Goal: Information Seeking & Learning: Learn about a topic

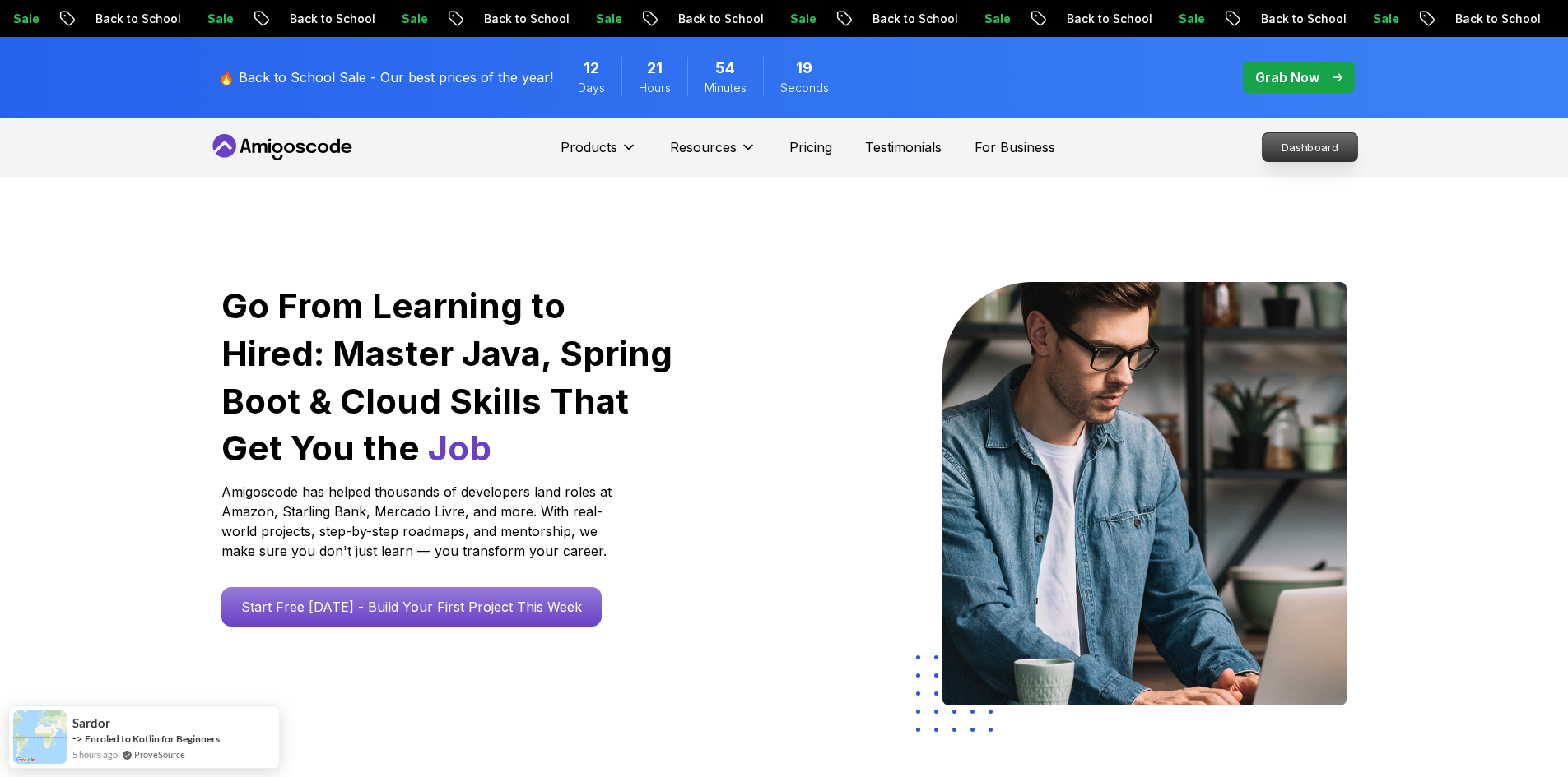
click at [1292, 142] on p "Dashboard" at bounding box center [1309, 147] width 94 height 28
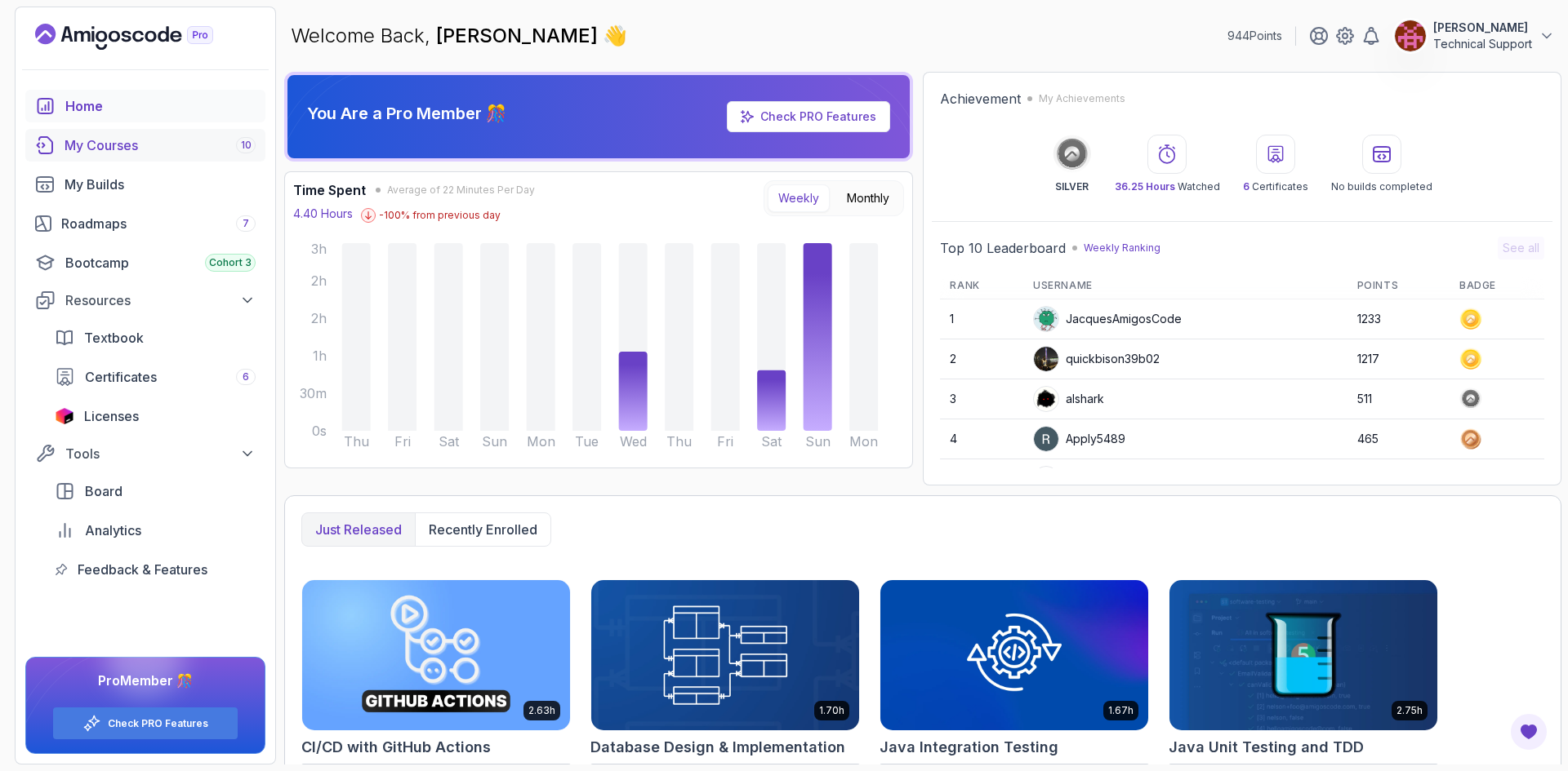
click at [156, 148] on div "My Courses 10" at bounding box center [160, 145] width 191 height 19
click at [142, 219] on div "Roadmaps 7" at bounding box center [157, 224] width 194 height 19
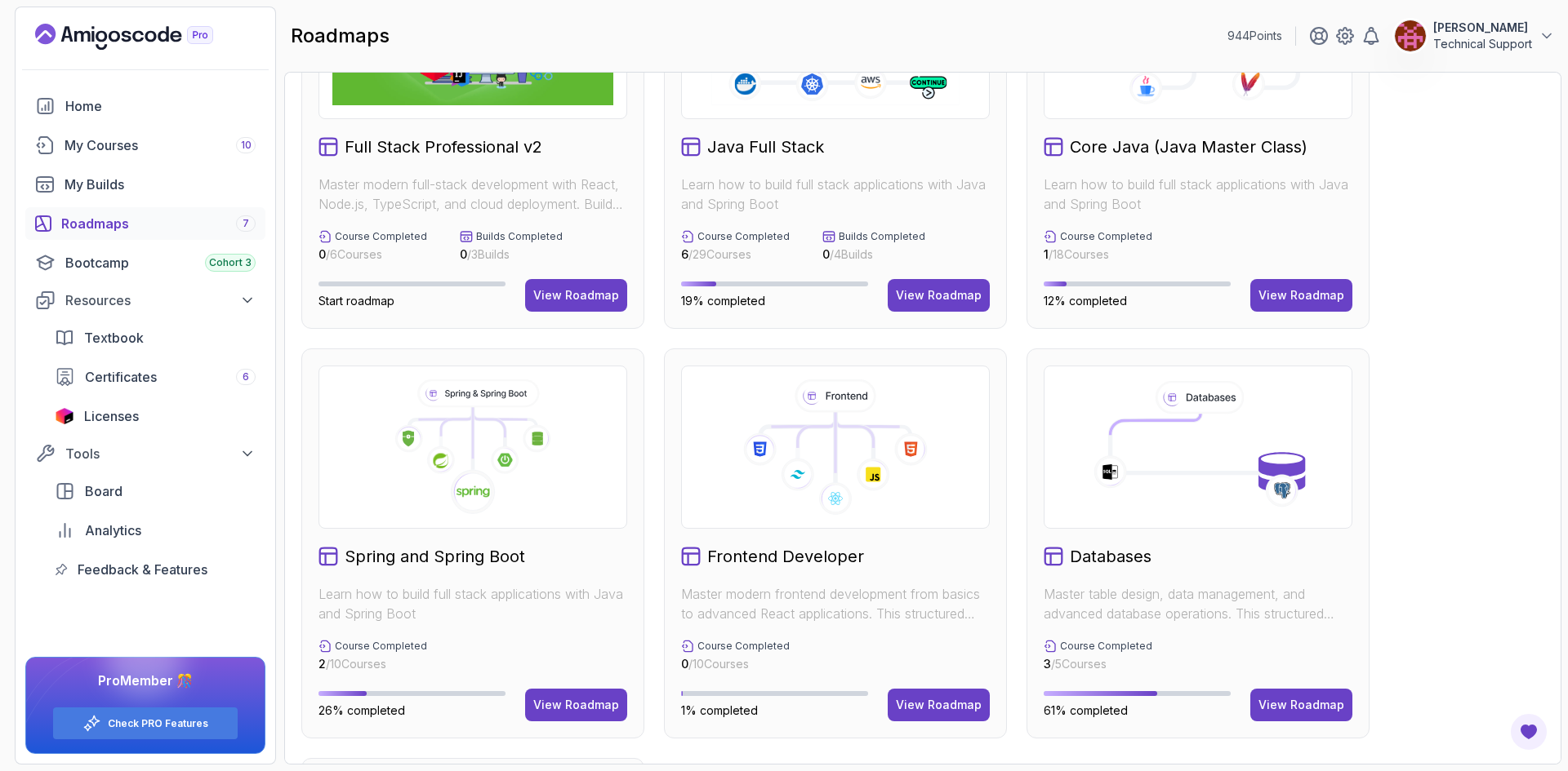
scroll to position [163, 0]
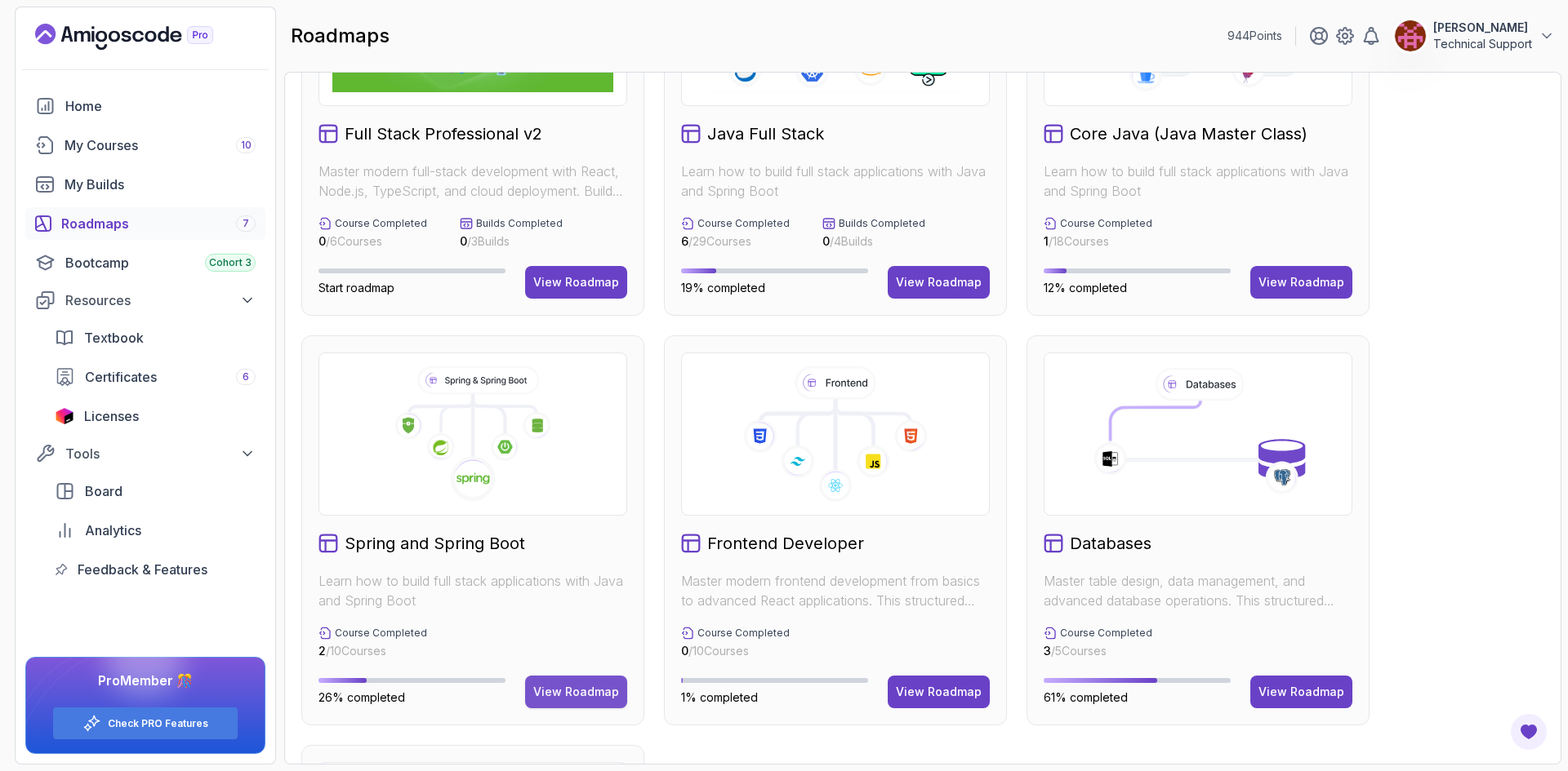
click at [554, 694] on div "View Roadmap" at bounding box center [575, 692] width 86 height 16
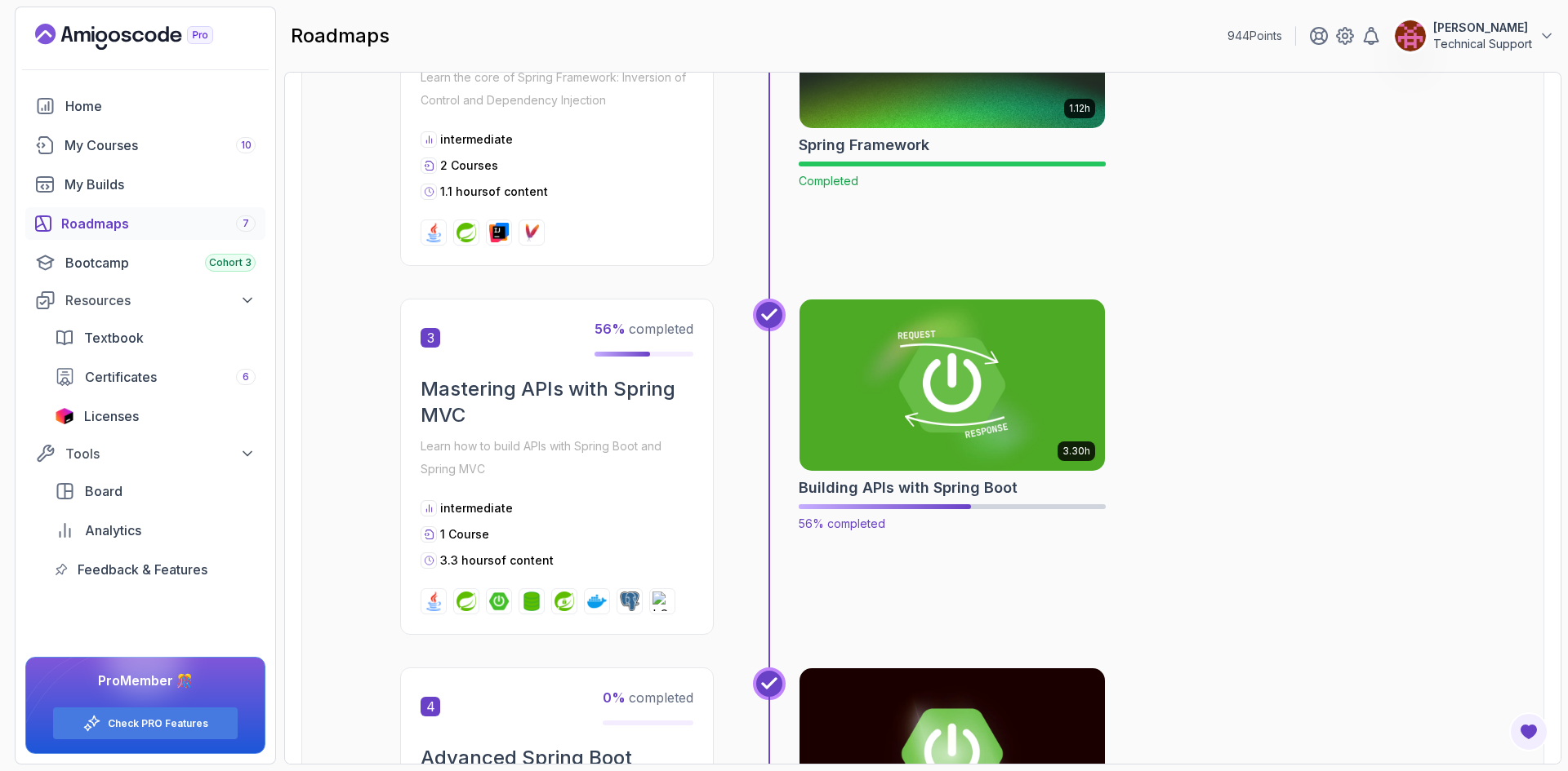
scroll to position [833, 0]
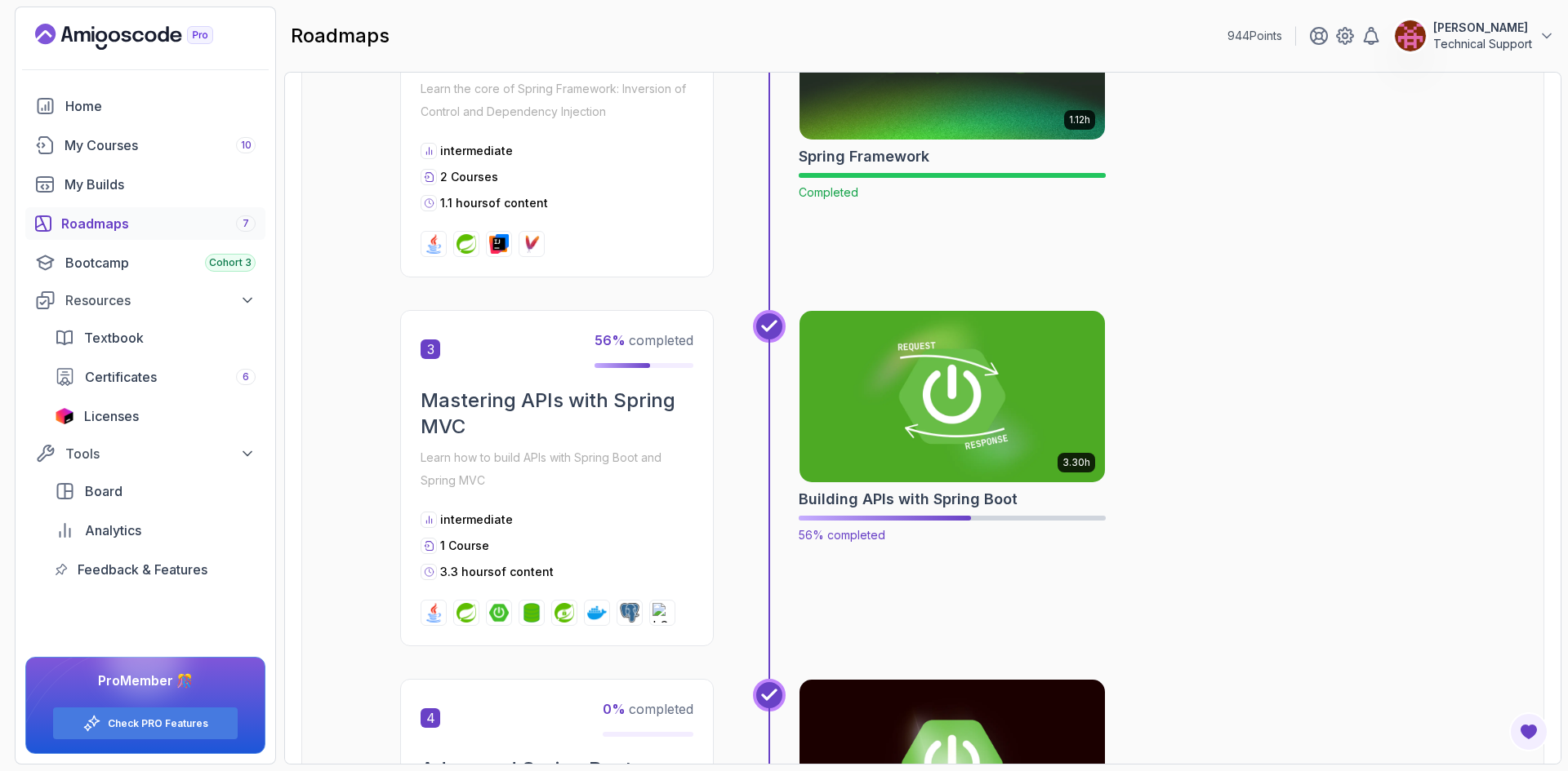
click at [984, 401] on img at bounding box center [953, 397] width 321 height 179
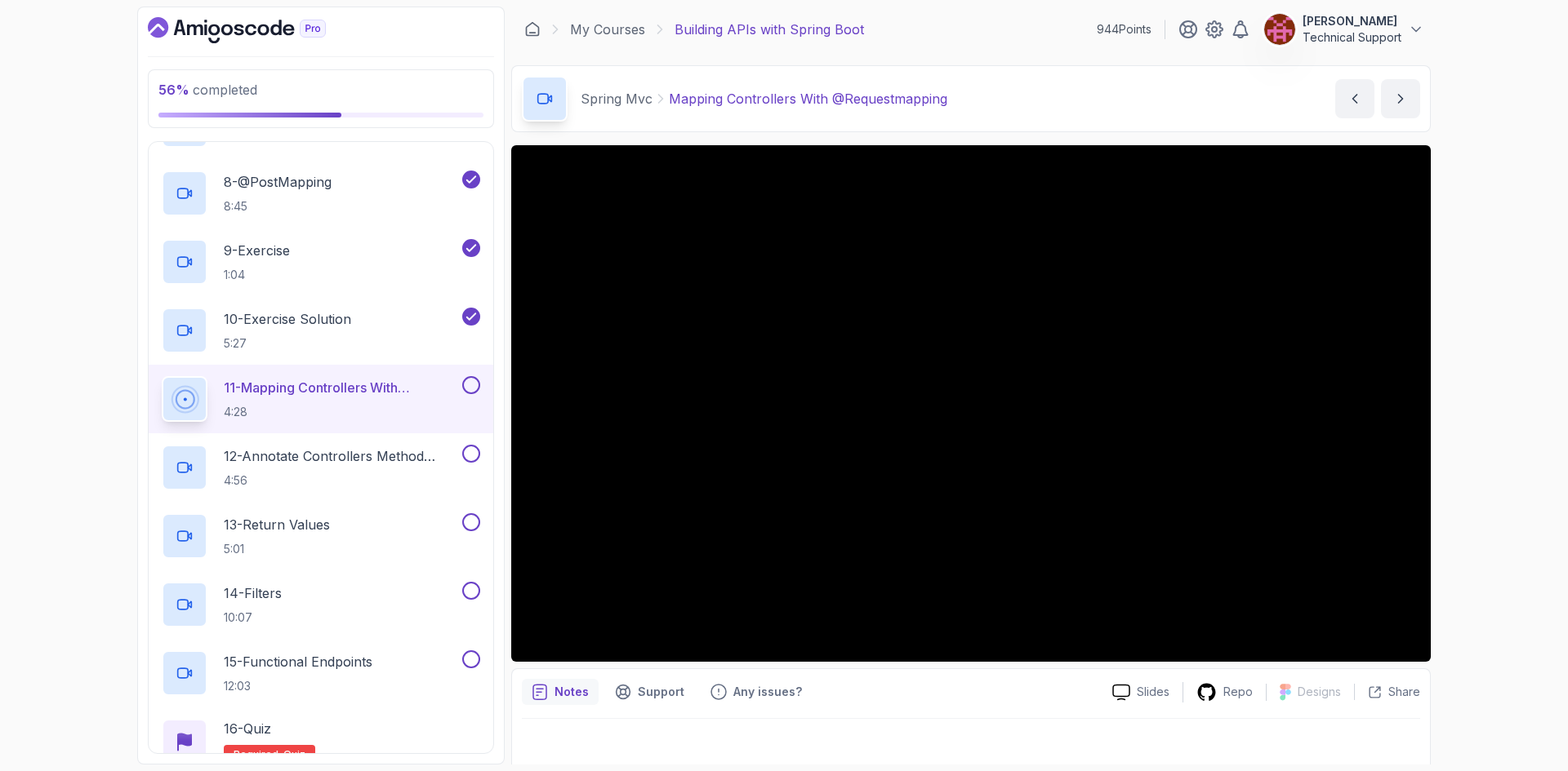
scroll to position [816, 0]
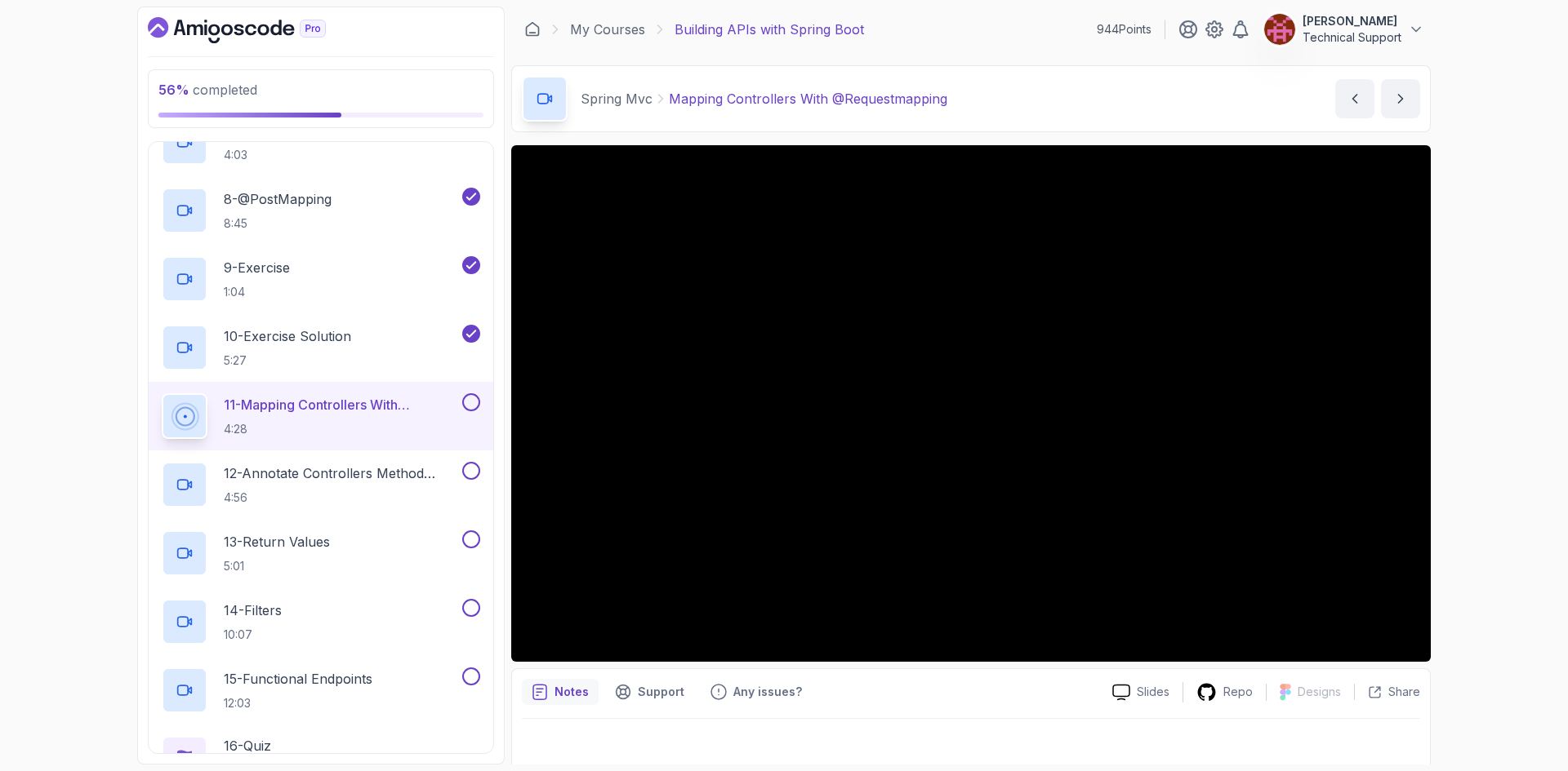
click at [1494, 405] on div "56 % completed 1 - Intro 2 - Api Crash Course 3 - Up And Running With Spring Bo…" at bounding box center [784, 385] width 1568 height 771
click at [1498, 412] on div "56 % completed 1 - Intro 2 - Api Crash Course 3 - Up And Running With Spring Bo…" at bounding box center [784, 385] width 1568 height 771
click at [1487, 416] on div "56 % completed 1 - Intro 2 - Api Crash Course 3 - Up And Running With Spring Bo…" at bounding box center [784, 385] width 1568 height 771
click at [1470, 422] on div "56 % completed 1 - Intro 2 - Api Crash Course 3 - Up And Running With Spring Bo…" at bounding box center [784, 385] width 1568 height 771
click at [1477, 410] on div "56 % completed 1 - Intro 2 - Api Crash Course 3 - Up And Running With Spring Bo…" at bounding box center [784, 385] width 1568 height 771
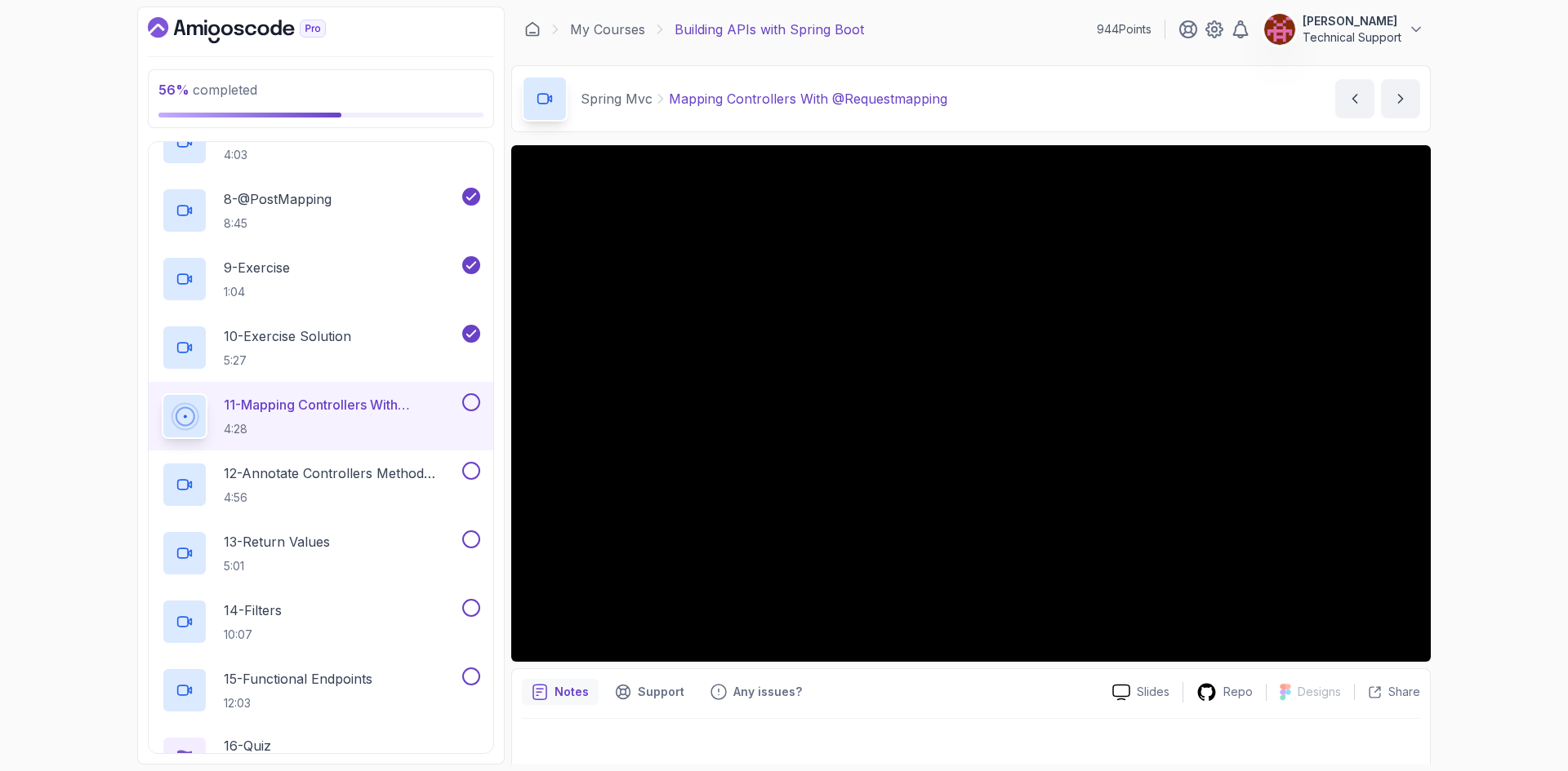
click at [1494, 397] on div "56 % completed 1 - Intro 2 - Api Crash Course 3 - Up And Running With Spring Bo…" at bounding box center [784, 385] width 1568 height 771
click at [1473, 439] on div "56 % completed 1 - Intro 2 - Api Crash Course 3 - Up And Running With Spring Bo…" at bounding box center [784, 385] width 1568 height 771
click at [1473, 404] on div "56 % completed 1 - Intro 2 - Api Crash Course 3 - Up And Running With Spring Bo…" at bounding box center [784, 385] width 1568 height 771
click at [1460, 416] on div "56 % completed 1 - Intro 2 - Api Crash Course 3 - Up And Running With Spring Bo…" at bounding box center [784, 385] width 1568 height 771
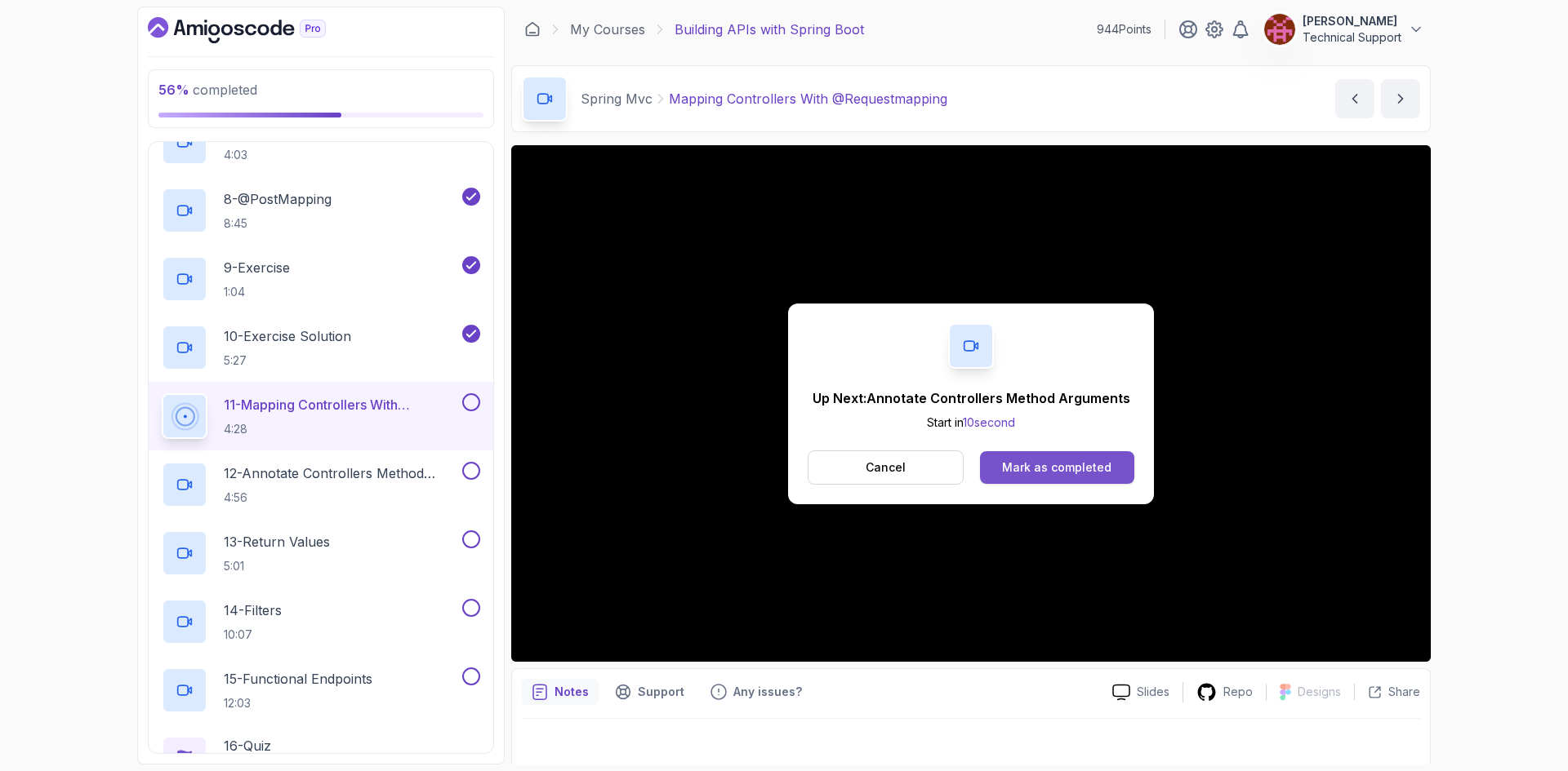
click at [1076, 461] on div "Mark as completed" at bounding box center [1056, 467] width 109 height 16
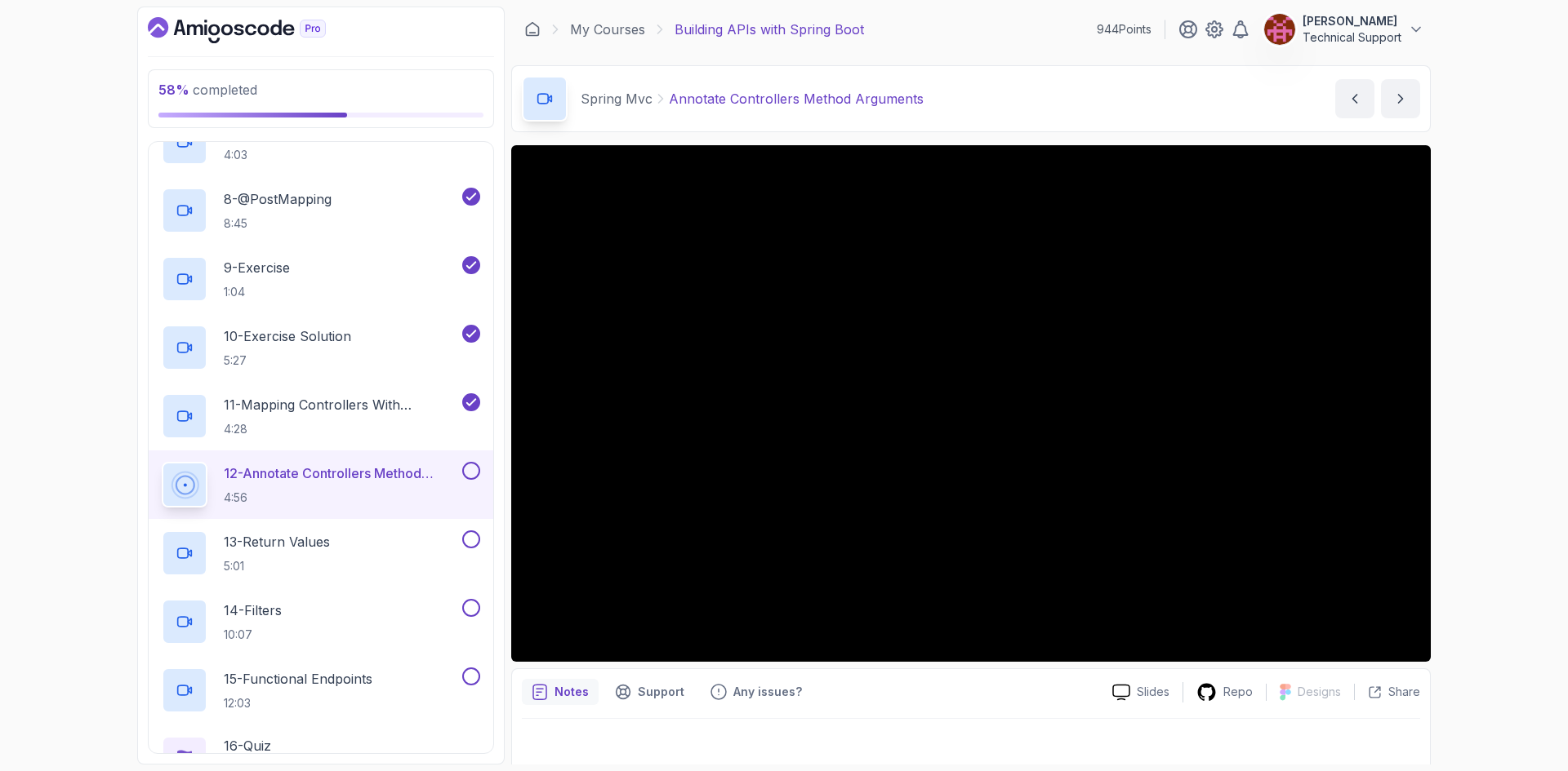
click at [1481, 419] on div "58 % completed 1 - Intro 2 - Api Crash Course 3 - Up And Running With Spring Bo…" at bounding box center [784, 385] width 1568 height 771
click at [1460, 371] on div "58 % completed 1 - Intro 2 - Api Crash Course 3 - Up And Running With Spring Bo…" at bounding box center [784, 385] width 1568 height 771
click at [1477, 382] on div "58 % completed 1 - Intro 2 - Api Crash Course 3 - Up And Running With Spring Bo…" at bounding box center [784, 385] width 1568 height 771
click at [1492, 384] on div "58 % completed 1 - Intro 2 - Api Crash Course 3 - Up And Running With Spring Bo…" at bounding box center [784, 385] width 1568 height 771
click at [1483, 425] on div "58 % completed 1 - Intro 2 - Api Crash Course 3 - Up And Running With Spring Bo…" at bounding box center [784, 385] width 1568 height 771
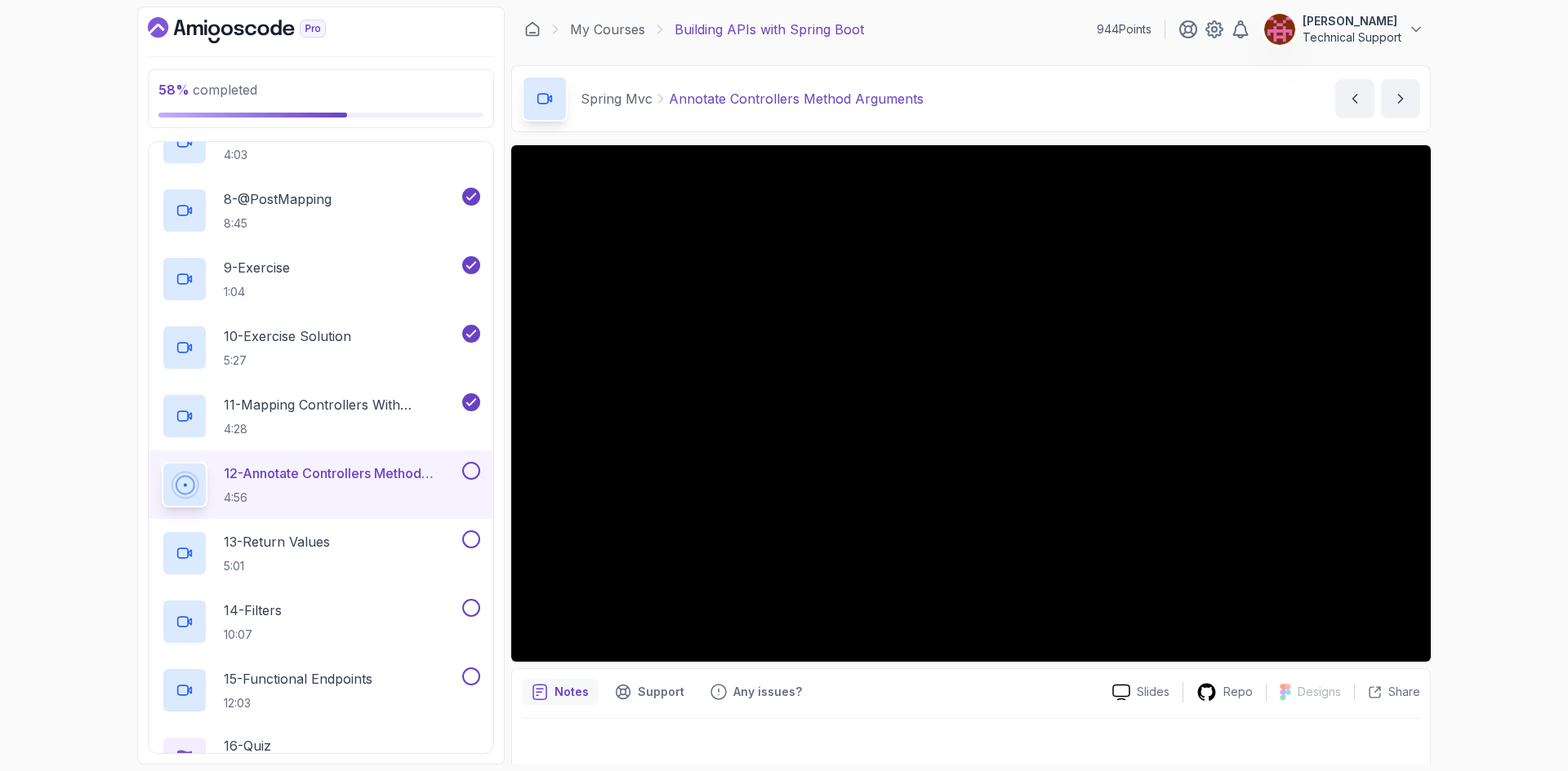
click at [1467, 408] on div "58 % completed 1 - Intro 2 - Api Crash Course 3 - Up And Running With Spring Bo…" at bounding box center [784, 385] width 1568 height 771
click at [1471, 421] on div "58 % completed 1 - Intro 2 - Api Crash Course 3 - Up And Running With Spring Bo…" at bounding box center [784, 385] width 1568 height 771
click at [1482, 399] on div "58 % completed 1 - Intro 2 - Api Crash Course 3 - Up And Running With Spring Bo…" at bounding box center [784, 385] width 1568 height 771
click at [1483, 413] on div "58 % completed 1 - Intro 2 - Api Crash Course 3 - Up And Running With Spring Bo…" at bounding box center [784, 385] width 1568 height 771
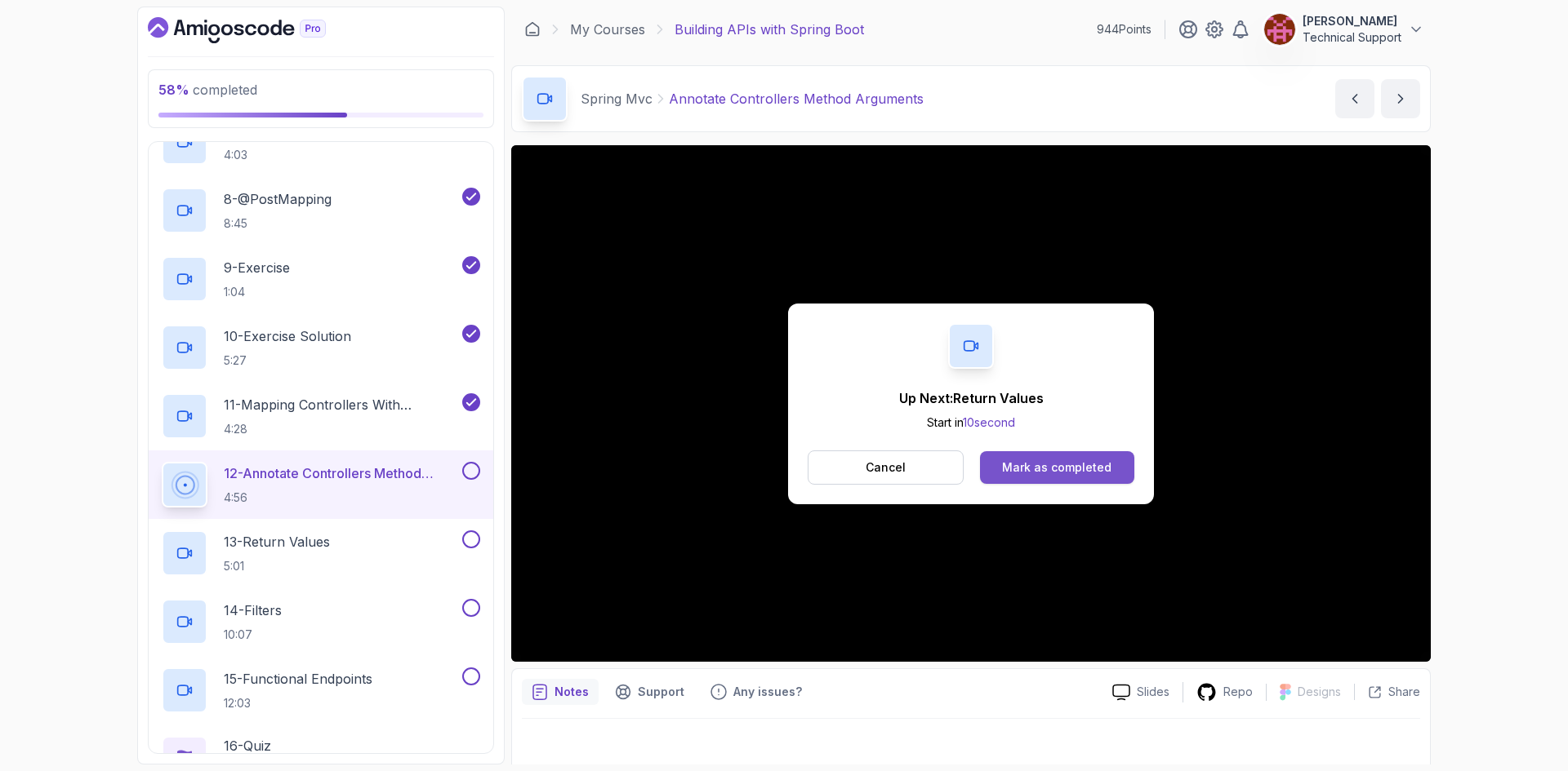
click at [1038, 459] on button "Mark as completed" at bounding box center [1057, 468] width 154 height 33
